Goal: Task Accomplishment & Management: Use online tool/utility

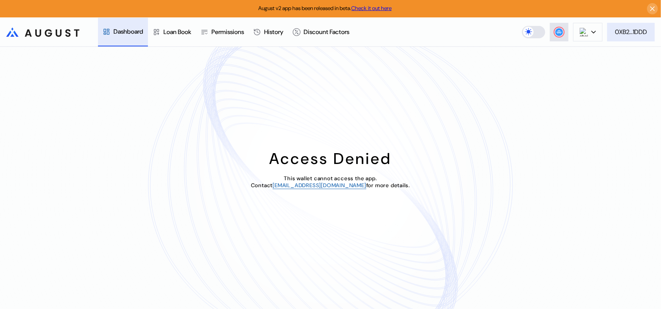
click at [634, 30] on div "0XB2...1DDD" at bounding box center [631, 32] width 32 height 8
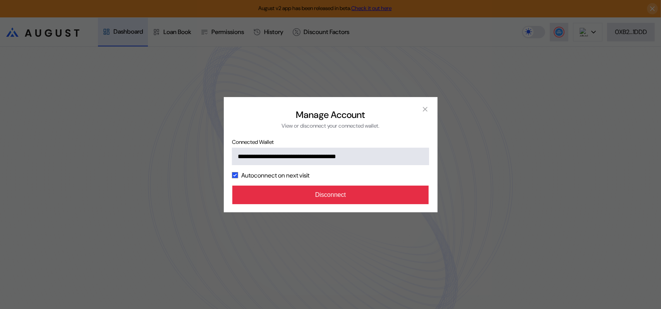
click at [328, 204] on button "Disconnect" at bounding box center [330, 195] width 197 height 19
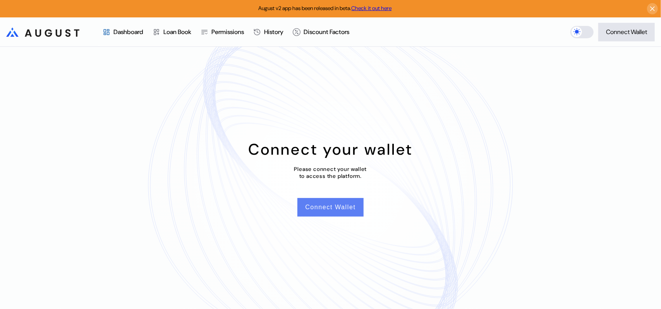
click at [331, 216] on button "Connect Wallet" at bounding box center [330, 207] width 66 height 19
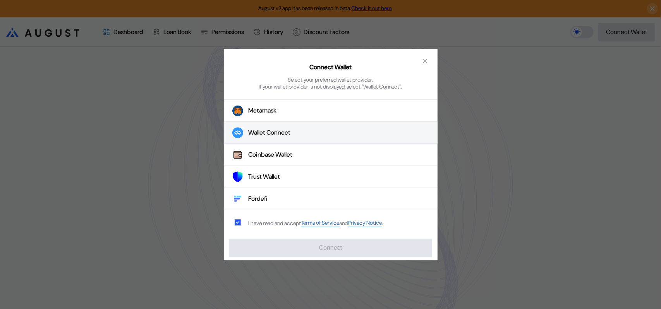
click at [270, 134] on div "Wallet Connect" at bounding box center [270, 133] width 42 height 8
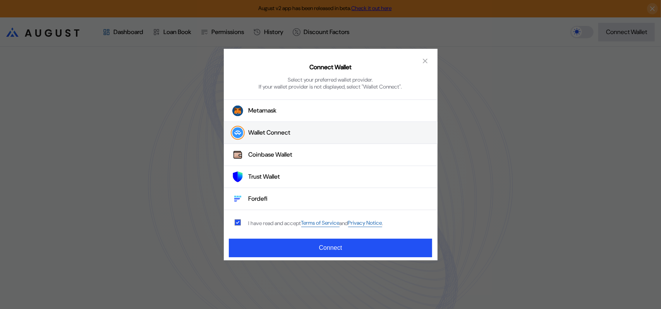
click at [277, 135] on div "Wallet Connect" at bounding box center [270, 133] width 42 height 8
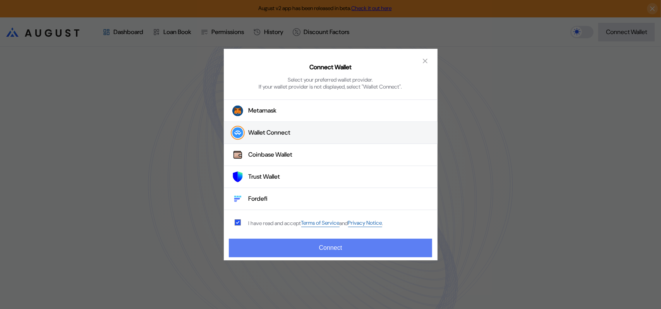
click at [333, 250] on button "Connect" at bounding box center [330, 248] width 203 height 19
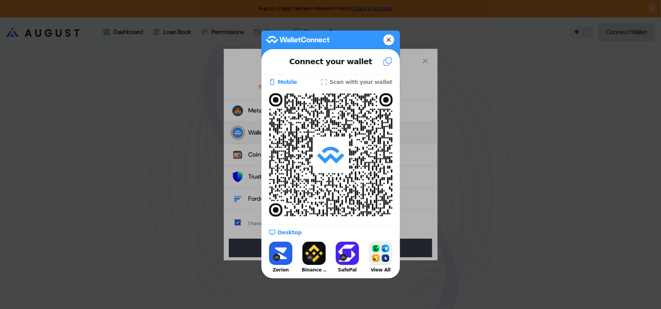
click at [391, 38] on button at bounding box center [388, 39] width 11 height 11
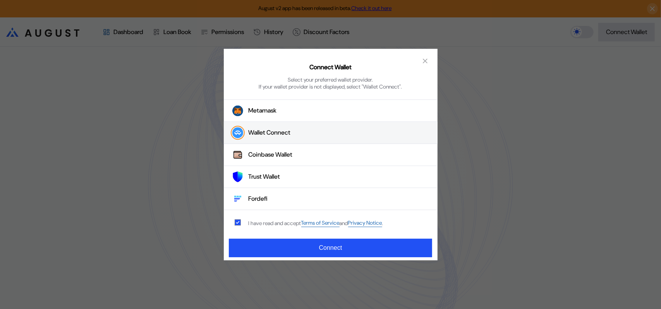
click at [649, 74] on div "Connect Wallet Select your preferred wallet provider. If your wallet provider i…" at bounding box center [330, 154] width 661 height 309
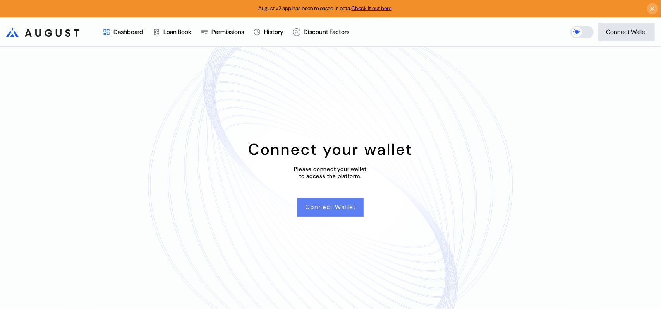
click at [331, 213] on button "Connect Wallet" at bounding box center [330, 207] width 66 height 19
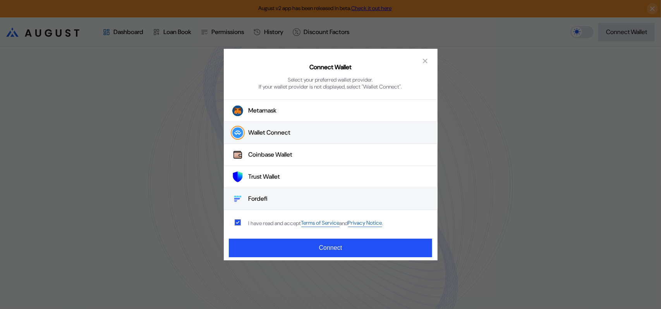
click at [261, 197] on button "Fordefi" at bounding box center [331, 200] width 214 height 22
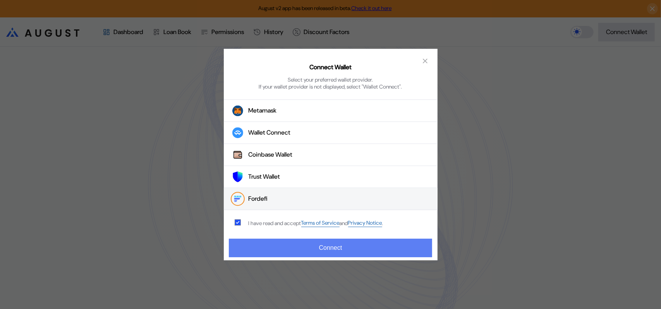
click at [322, 248] on button "Connect" at bounding box center [330, 248] width 203 height 19
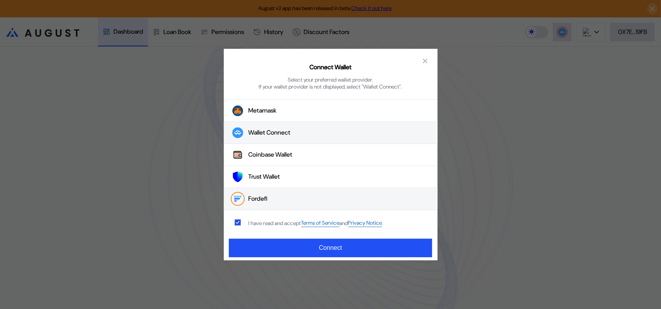
click at [260, 134] on div "Wallet Connect" at bounding box center [270, 133] width 42 height 8
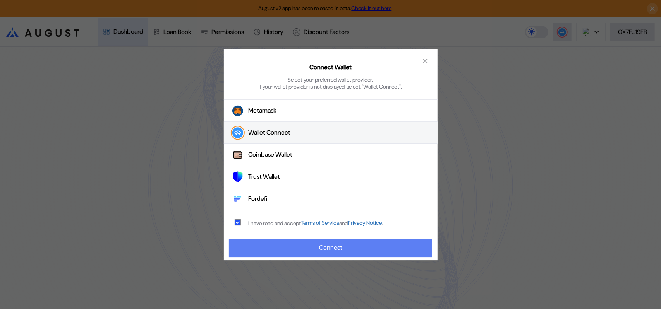
click at [315, 254] on button "Connect" at bounding box center [330, 248] width 203 height 19
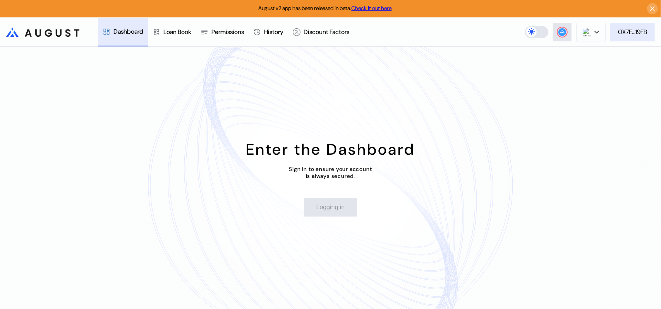
click at [642, 30] on div "0X7E...19FB" at bounding box center [632, 32] width 29 height 8
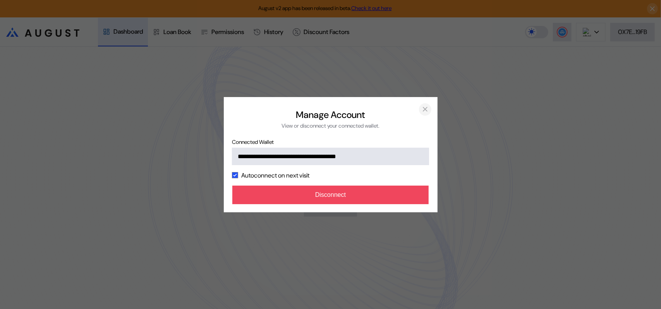
click at [425, 105] on icon "close modal" at bounding box center [425, 109] width 8 height 8
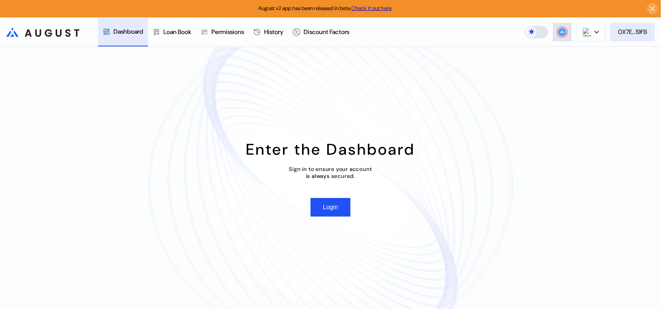
click at [633, 36] on div "0X7E...19FB" at bounding box center [632, 32] width 29 height 8
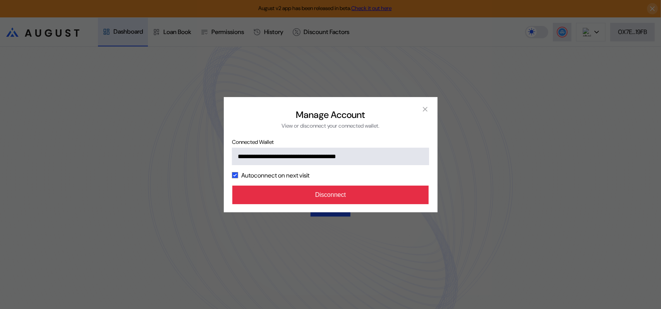
click at [351, 204] on button "Disconnect" at bounding box center [330, 195] width 197 height 19
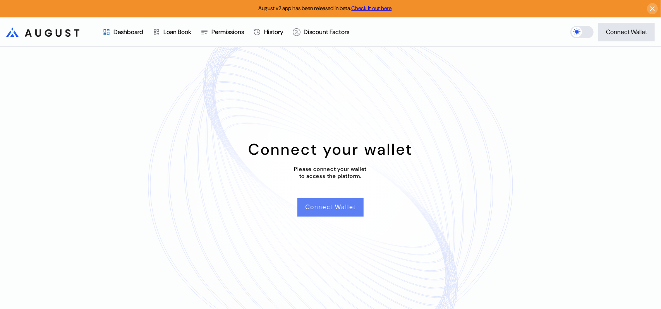
click at [327, 211] on button "Connect Wallet" at bounding box center [330, 207] width 66 height 19
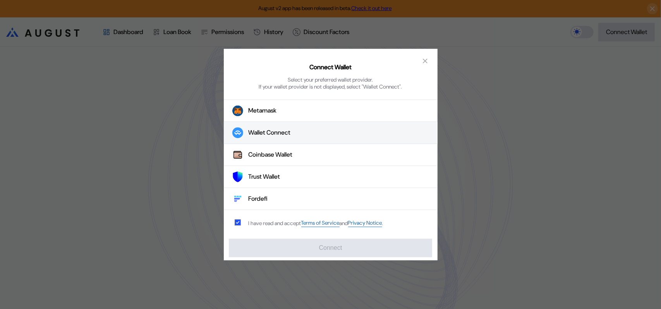
click at [279, 137] on div "Wallet Connect" at bounding box center [270, 133] width 42 height 8
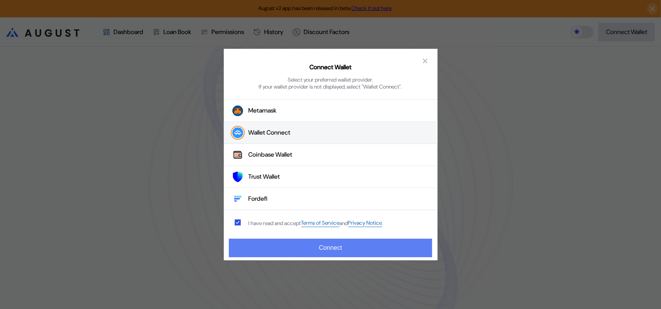
click at [318, 250] on button "Connect" at bounding box center [330, 248] width 203 height 19
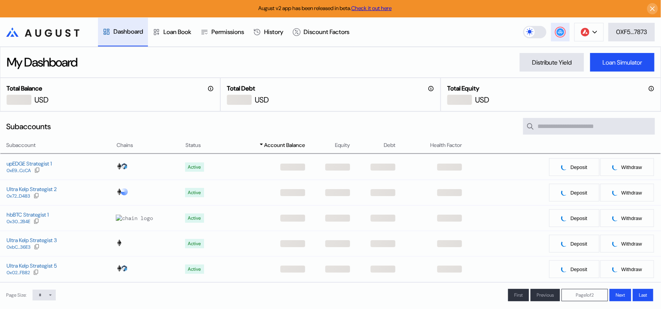
click at [561, 32] on icon at bounding box center [559, 31] width 5 height 3
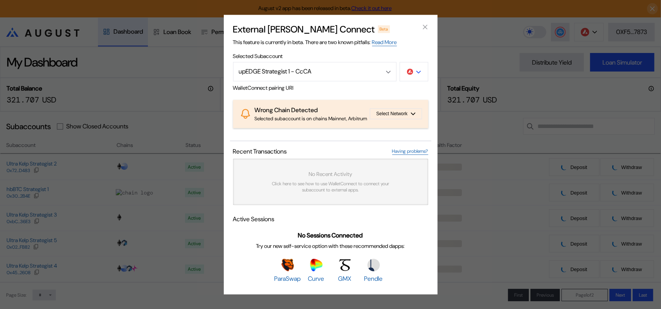
click at [421, 62] on button "modal" at bounding box center [414, 71] width 29 height 19
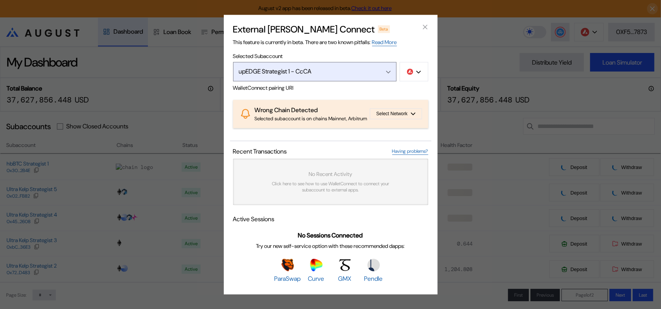
click at [388, 68] on div "Open menu" at bounding box center [386, 71] width 9 height 7
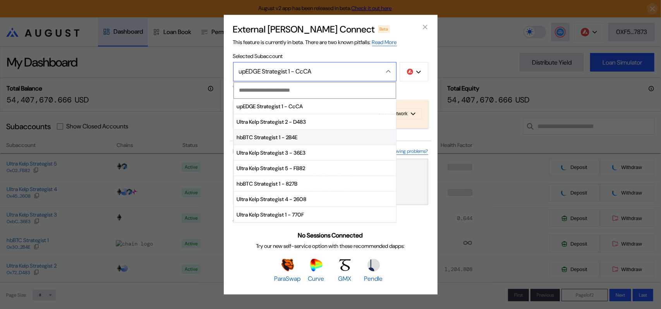
click at [284, 130] on span "hbBTC Strategist 1 - 2B4E" at bounding box center [315, 137] width 162 height 15
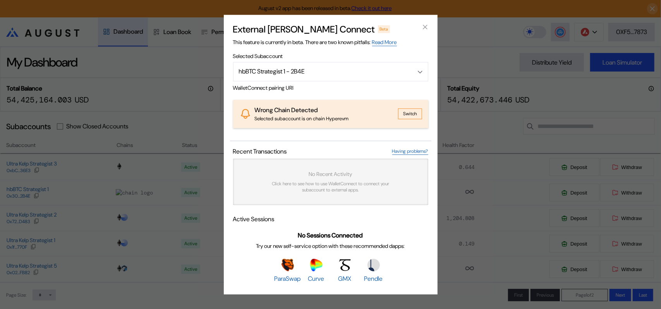
click at [412, 114] on button "Switch" at bounding box center [410, 114] width 24 height 11
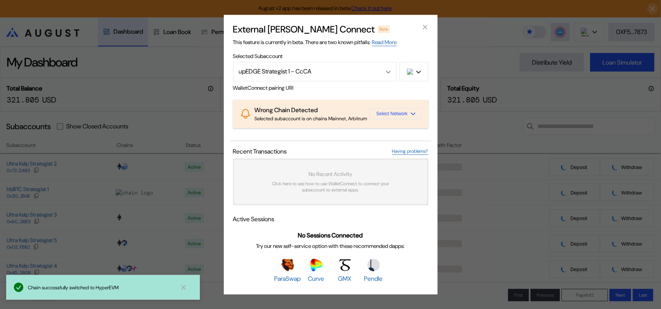
click at [396, 113] on span "Select Network" at bounding box center [391, 113] width 31 height 5
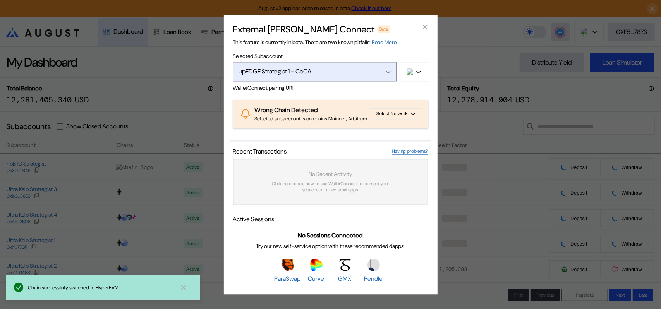
click at [384, 68] on div "Open menu" at bounding box center [386, 71] width 9 height 7
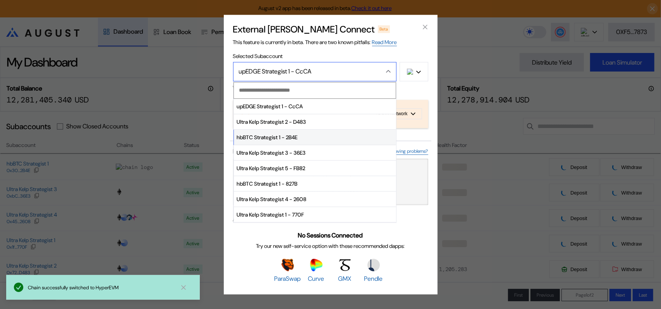
click at [268, 130] on span "hbBTC Strategist 1 - 2B4E" at bounding box center [315, 137] width 162 height 15
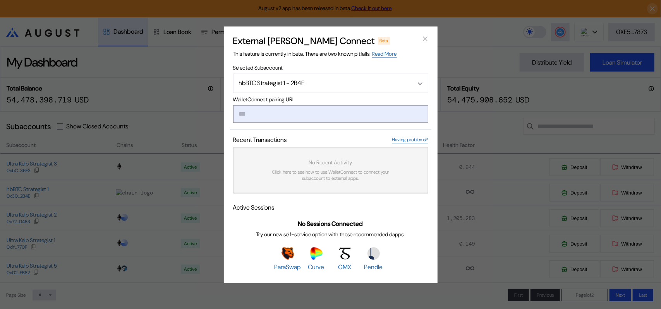
paste input "**********"
type input "**********"
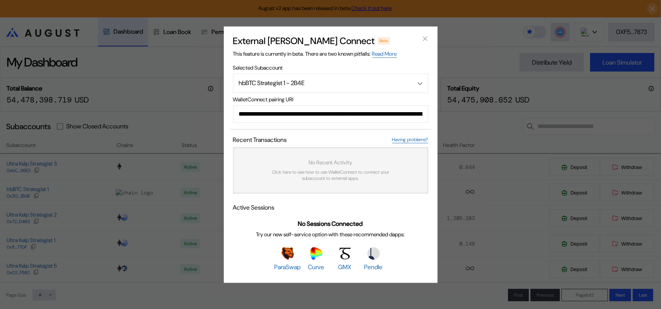
scroll to position [0, 458]
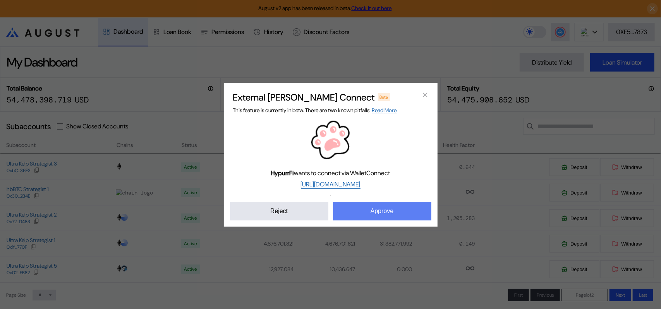
click at [394, 218] on button "Approve" at bounding box center [382, 211] width 98 height 19
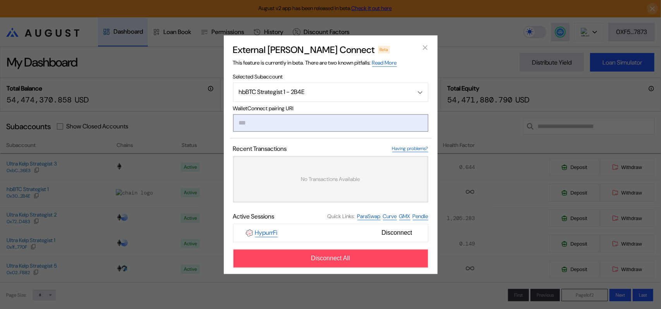
paste input "**********"
type input "**********"
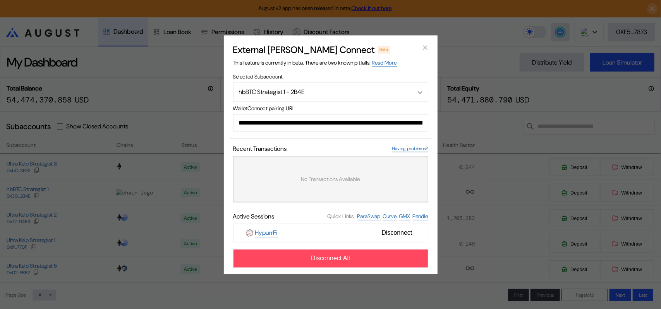
scroll to position [0, 462]
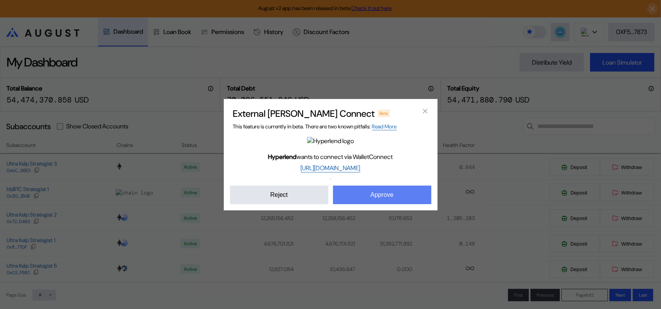
click at [368, 204] on button "Approve" at bounding box center [382, 195] width 98 height 19
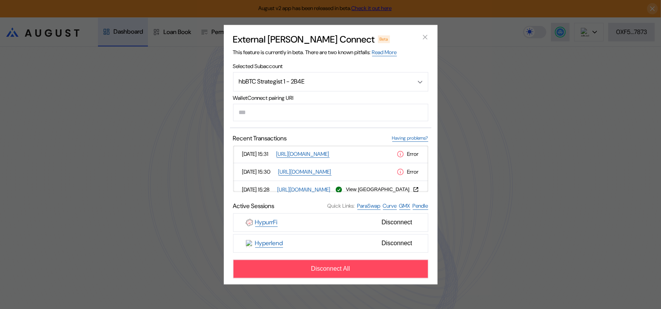
click at [425, 192] on div "[DATE] 15:31 [URL][DOMAIN_NAME] Error [DATE] 15:30 [URL][DOMAIN_NAME] Error [DA…" at bounding box center [330, 169] width 195 height 46
click at [426, 35] on icon "close modal" at bounding box center [425, 37] width 4 height 4
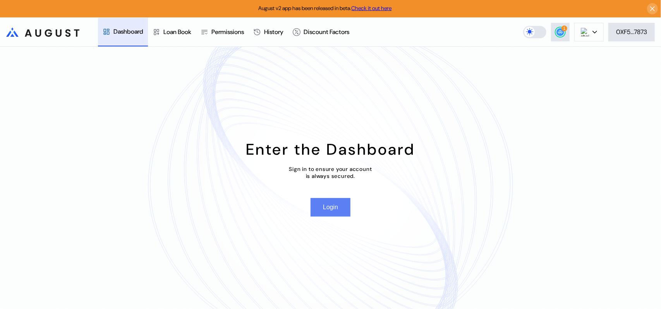
click at [333, 213] on button "Login" at bounding box center [330, 207] width 40 height 19
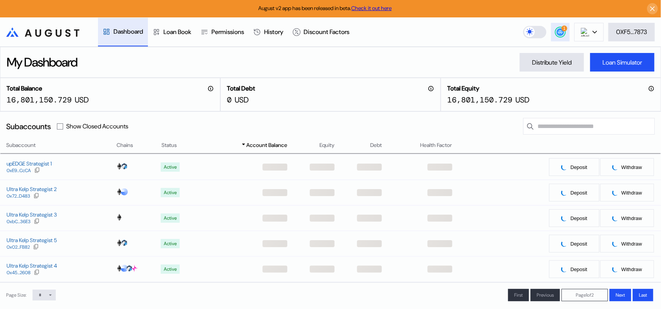
click at [562, 33] on icon at bounding box center [559, 31] width 5 height 3
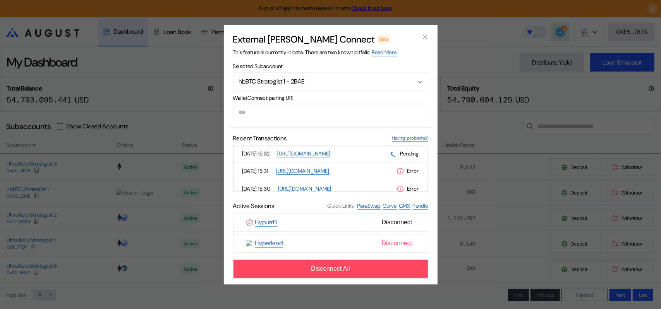
click at [398, 250] on span "Disconnect" at bounding box center [396, 243] width 37 height 13
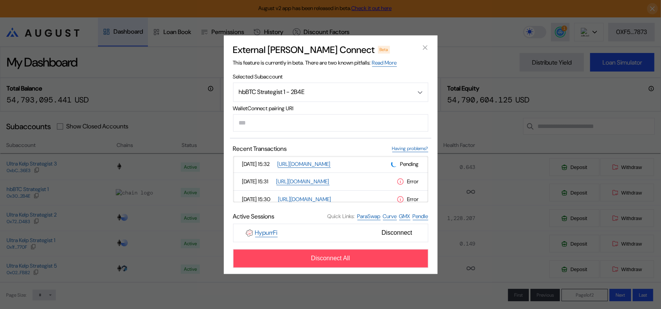
click at [394, 168] on div "Pending" at bounding box center [405, 164] width 28 height 7
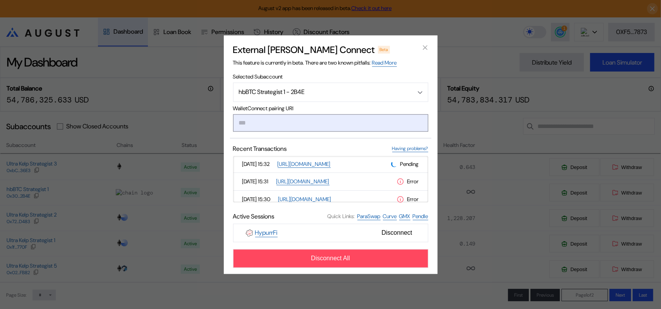
paste input "**********"
type input "**********"
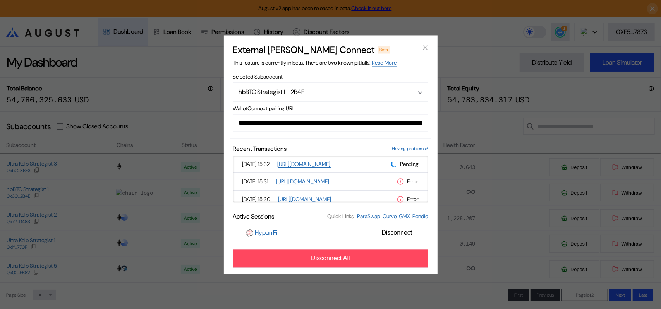
scroll to position [0, 465]
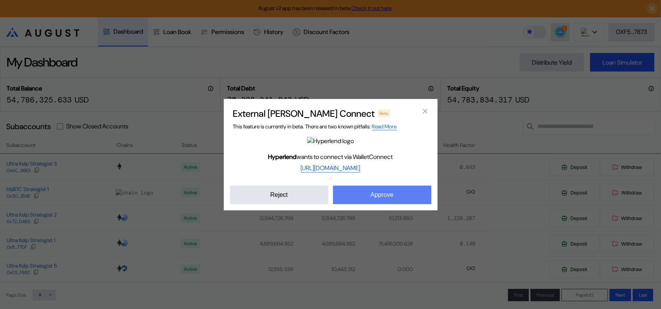
click at [379, 204] on button "Approve" at bounding box center [382, 195] width 98 height 19
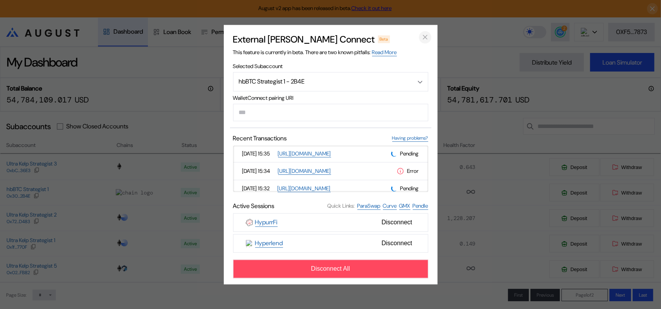
click at [424, 33] on icon "close modal" at bounding box center [425, 37] width 8 height 8
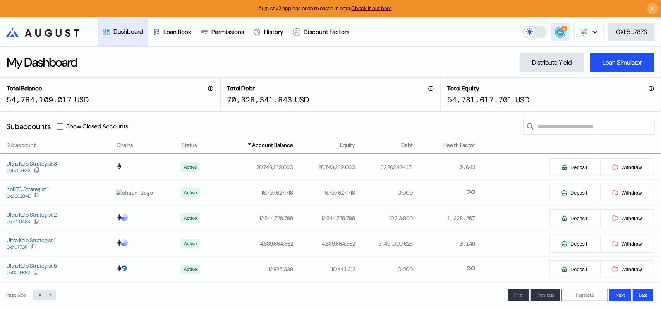
click at [559, 35] on circle at bounding box center [560, 32] width 8 height 8
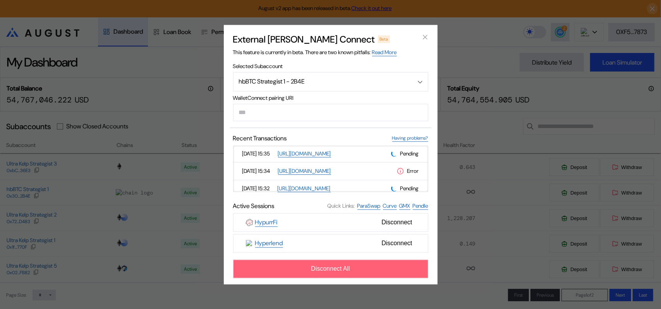
click at [379, 278] on button "Disconnect All" at bounding box center [330, 269] width 195 height 19
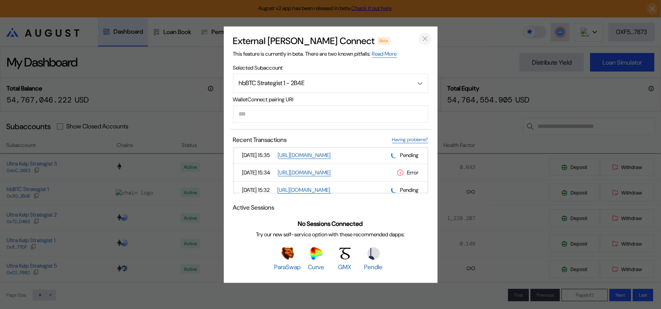
click at [423, 35] on icon "close modal" at bounding box center [425, 39] width 8 height 8
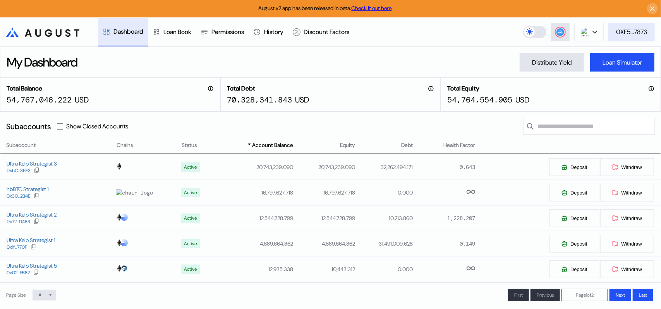
click at [639, 29] on div "0XF5...7873" at bounding box center [631, 32] width 31 height 8
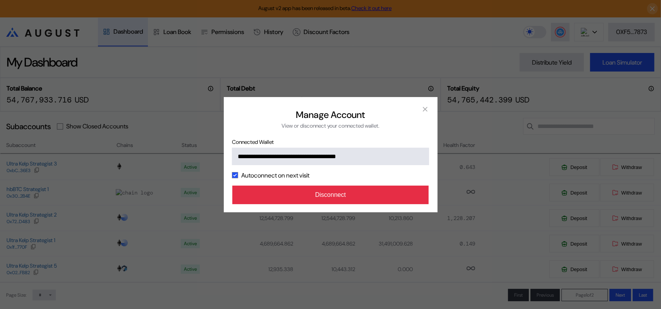
click at [368, 204] on button "Disconnect" at bounding box center [330, 195] width 197 height 19
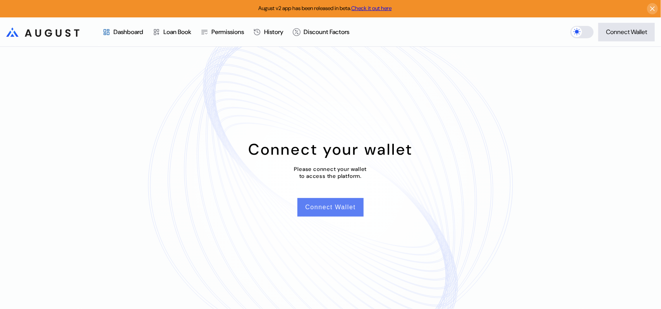
click at [340, 217] on button "Connect Wallet" at bounding box center [330, 207] width 66 height 19
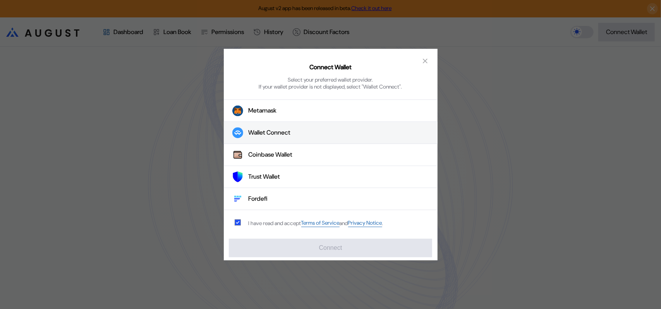
click at [289, 135] on div "Wallet Connect" at bounding box center [270, 133] width 42 height 8
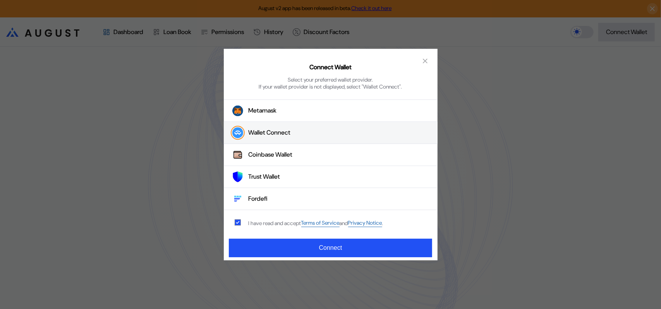
click at [286, 135] on div "Wallet Connect" at bounding box center [270, 133] width 42 height 8
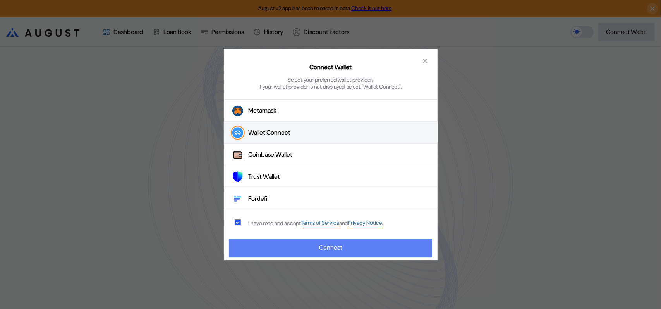
click at [331, 255] on button "Connect" at bounding box center [330, 248] width 203 height 19
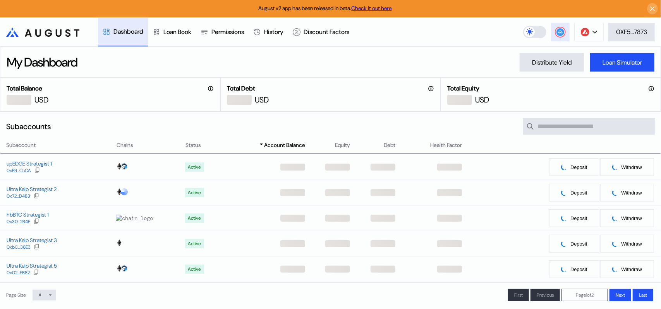
click at [560, 33] on icon at bounding box center [559, 31] width 5 height 3
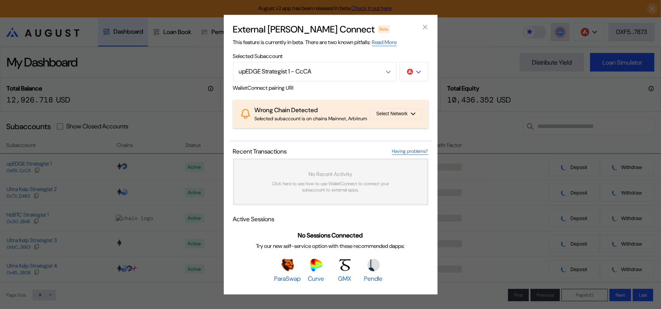
click at [420, 68] on div "modal" at bounding box center [418, 71] width 5 height 7
click at [418, 68] on div "modal" at bounding box center [418, 71] width 5 height 7
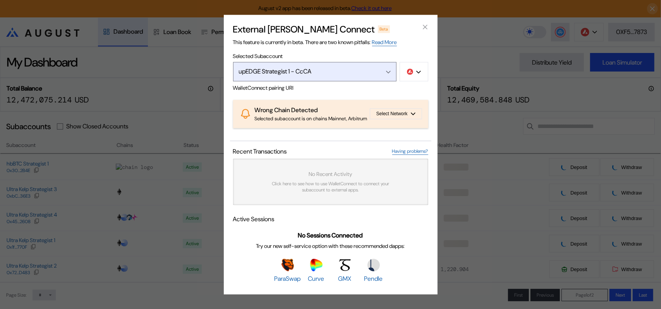
click at [392, 62] on button "upEDGE Strategist 1 - CcCA" at bounding box center [314, 71] width 163 height 19
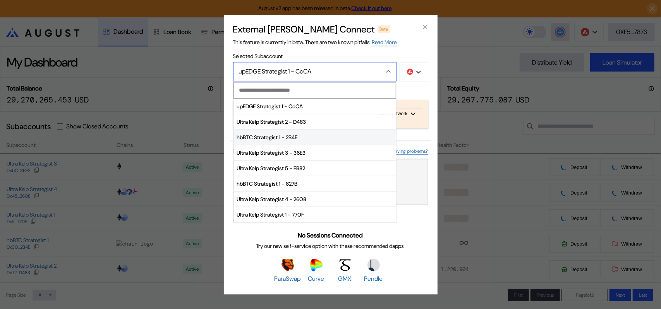
click at [269, 130] on span "hbBTC Strategist 1 - 2B4E" at bounding box center [315, 137] width 162 height 15
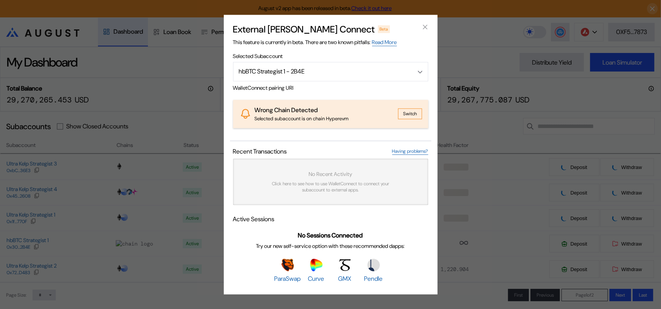
click at [412, 111] on button "Switch" at bounding box center [410, 114] width 24 height 11
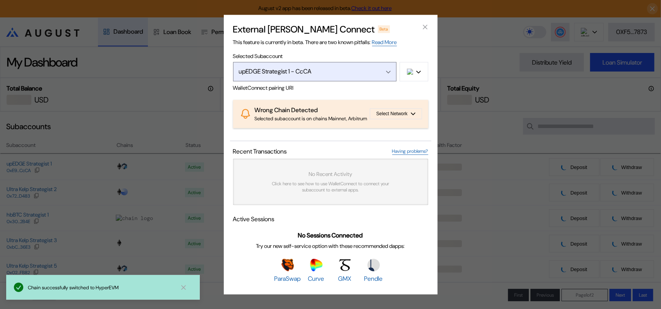
click at [389, 68] on div "Open menu" at bounding box center [386, 71] width 9 height 7
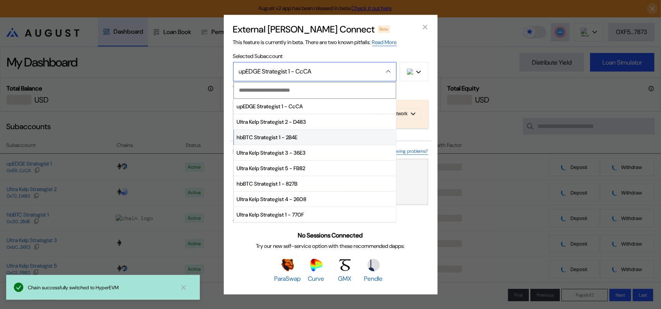
click at [262, 130] on span "hbBTC Strategist 1 - 2B4E" at bounding box center [315, 137] width 162 height 15
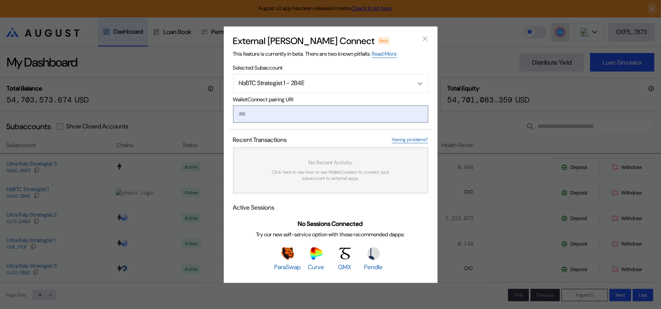
paste input "**********"
type input "**********"
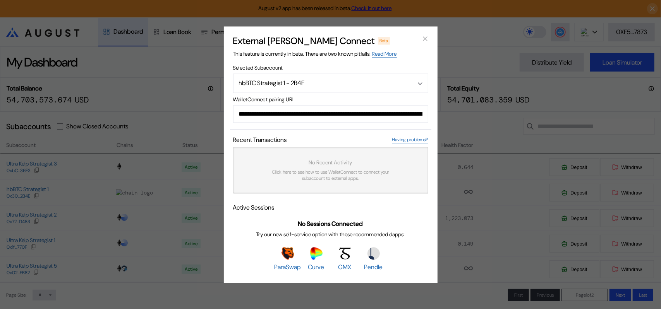
scroll to position [0, 472]
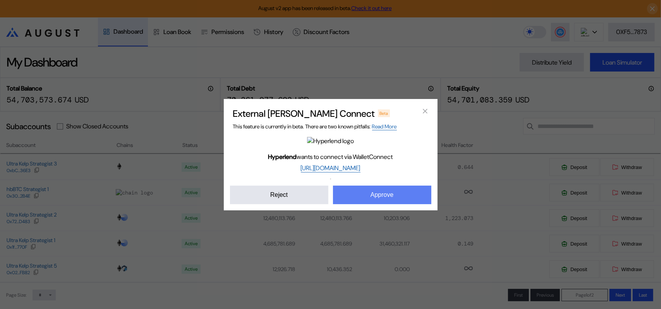
click at [372, 204] on button "Approve" at bounding box center [382, 195] width 98 height 19
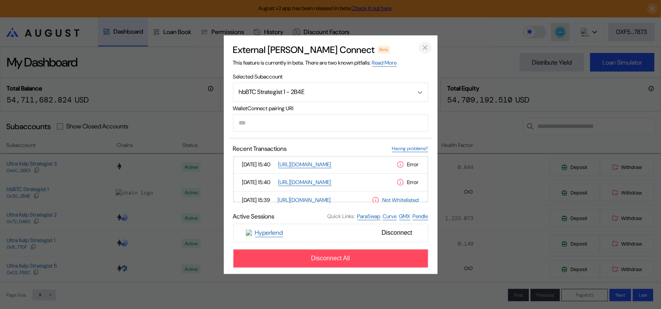
click at [427, 44] on icon "close modal" at bounding box center [425, 48] width 8 height 8
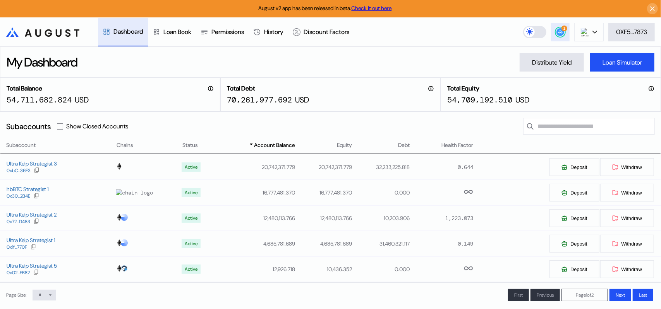
click at [556, 34] on div "1" at bounding box center [560, 31] width 9 height 9
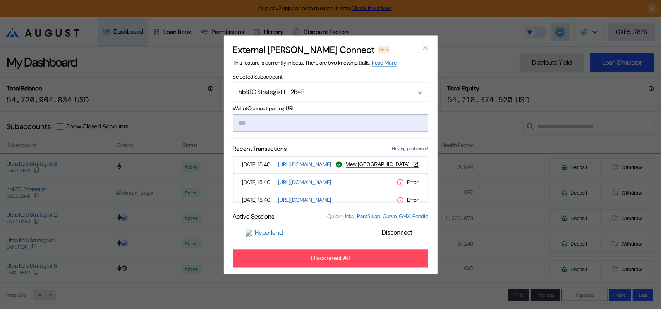
paste input "**********"
type input "**********"
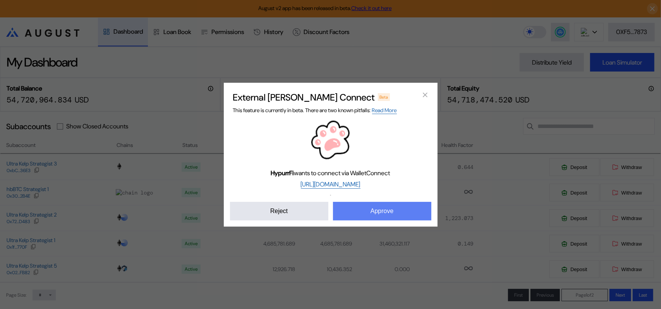
click at [375, 217] on button "Approve" at bounding box center [382, 211] width 98 height 19
